Goal: Task Accomplishment & Management: Use online tool/utility

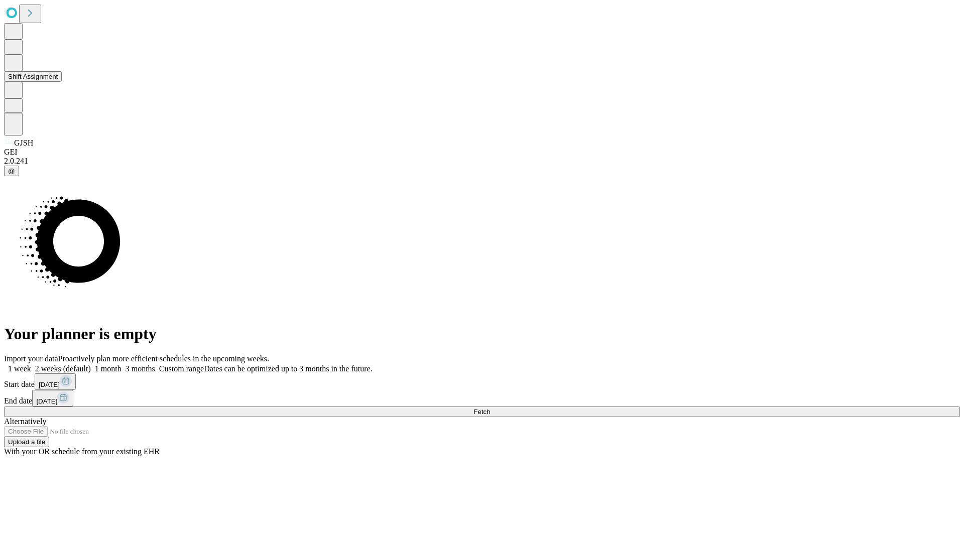
click at [62, 82] on button "Shift Assignment" at bounding box center [33, 76] width 58 height 11
